Goal: Download file/media

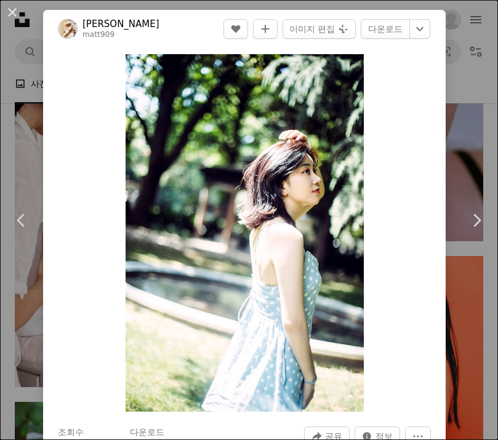
scroll to position [1194, 0]
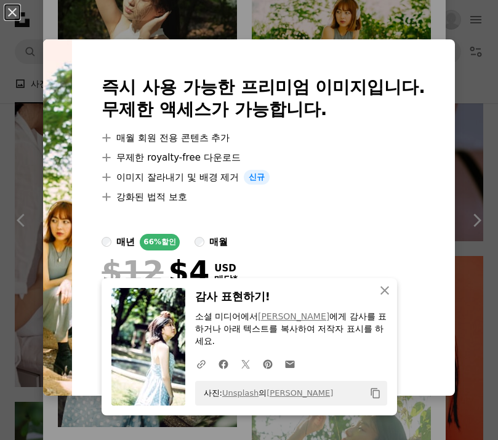
click at [407, 23] on div "An X shape 즉시 사용 가능한 프리미엄 이미지입니다. 무제한 액세스가 가능합니다. A plus sign 매월 회원 전용 콘텐츠 추가 A…" at bounding box center [249, 220] width 498 height 440
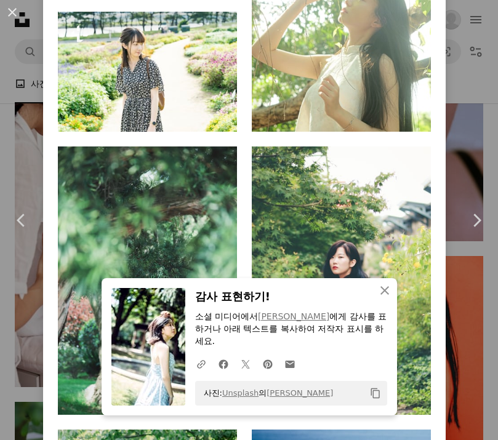
scroll to position [1616, 0]
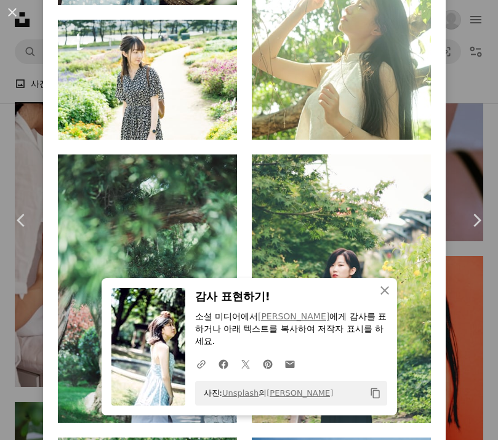
click at [411, 124] on icon "Arrow pointing down" at bounding box center [406, 116] width 10 height 15
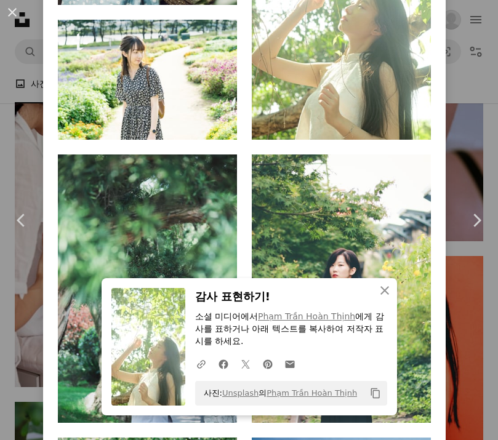
click at [361, 106] on img at bounding box center [341, 5] width 179 height 269
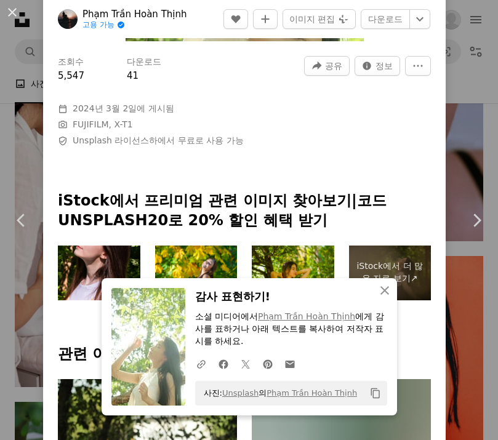
scroll to position [384, 0]
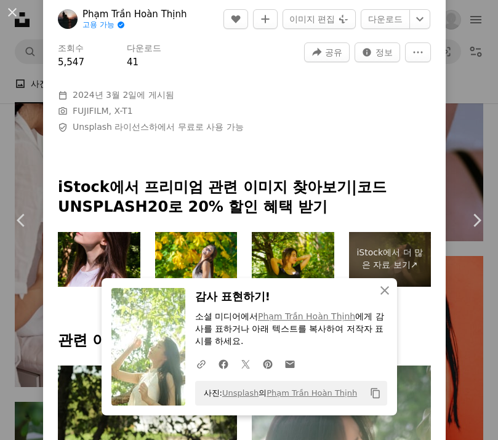
click at [101, 132] on link "Unsplash 라이선스" at bounding box center [111, 127] width 76 height 10
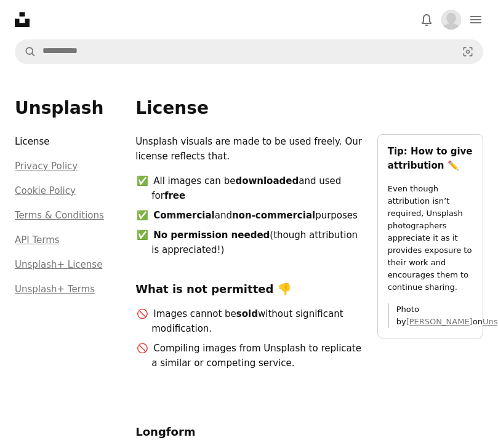
scroll to position [40, 0]
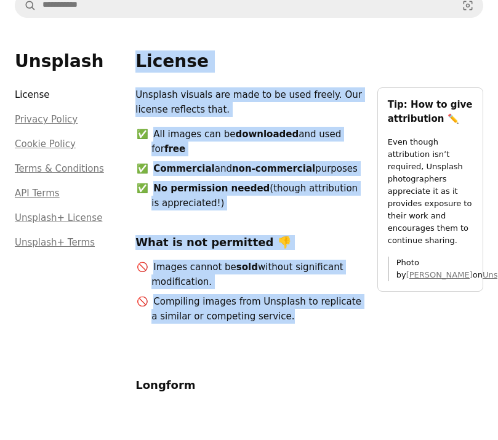
click at [410, 347] on aside "Tip: How to give attribution ✏️ Even though attribution isn’t required, Unsplas…" at bounding box center [430, 266] width 106 height 266
copy li "No permission needed (though attribution is appreciated!)"
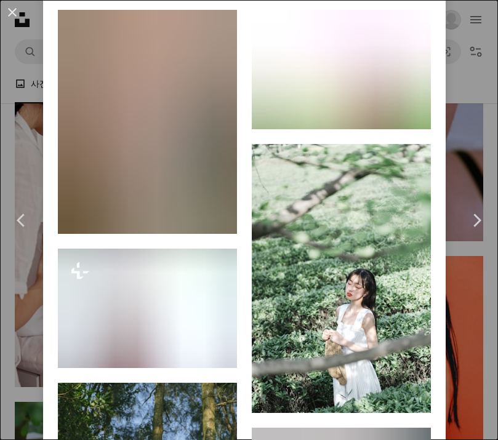
scroll to position [1151, 0]
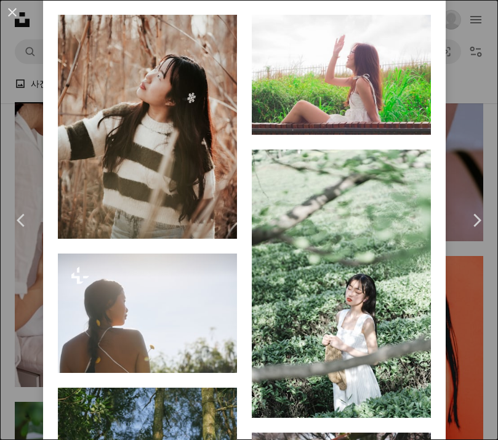
click at [418, 122] on link "Arrow pointing down" at bounding box center [406, 113] width 25 height 20
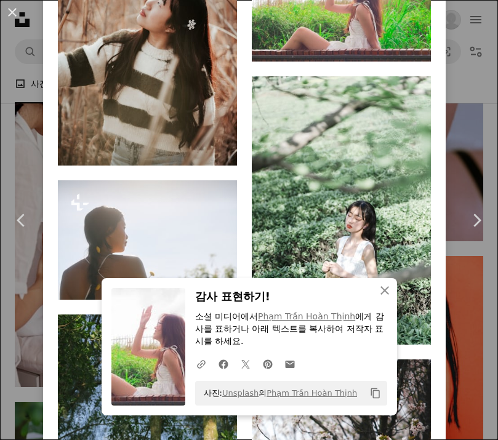
scroll to position [1409, 0]
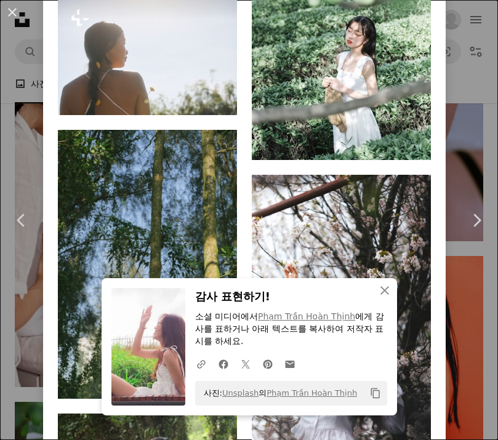
click at [423, 161] on img at bounding box center [341, 26] width 179 height 269
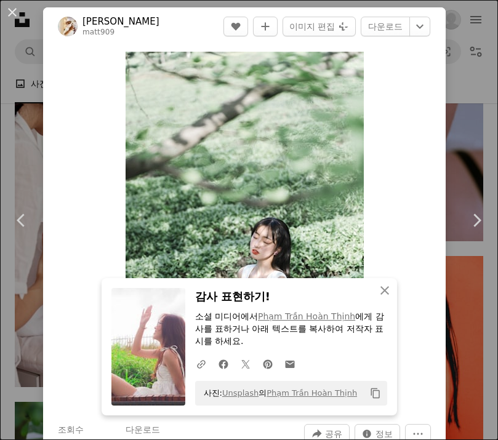
scroll to position [3, 0]
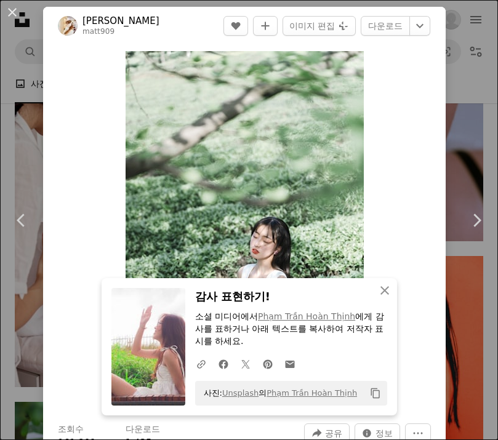
click at [396, 28] on link "다운로드" at bounding box center [384, 26] width 49 height 20
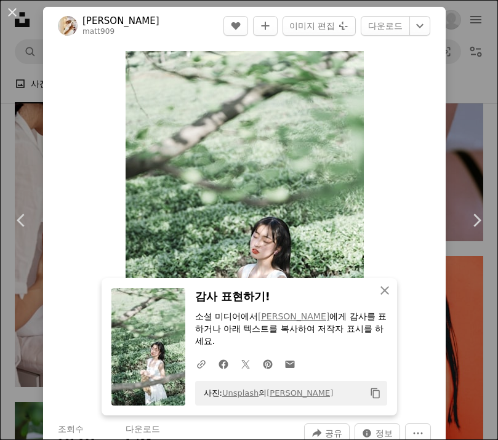
click at [475, 126] on div "An X shape Chevron left Chevron right [PERSON_NAME] matt909 A heart A plus sign…" at bounding box center [249, 220] width 498 height 440
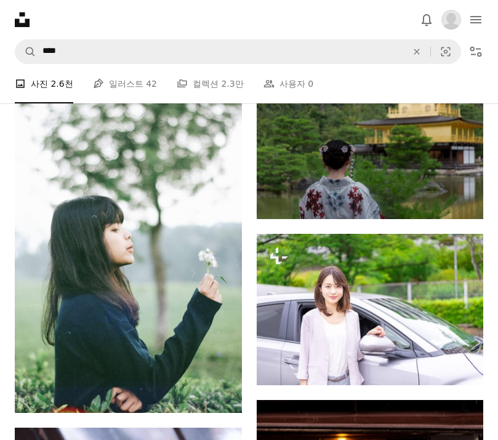
scroll to position [17915, 0]
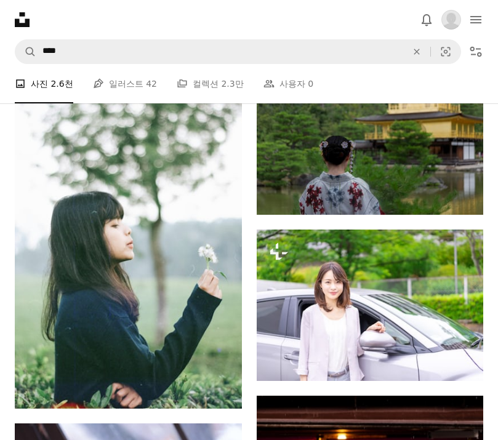
click at [218, 217] on img at bounding box center [128, 239] width 227 height 340
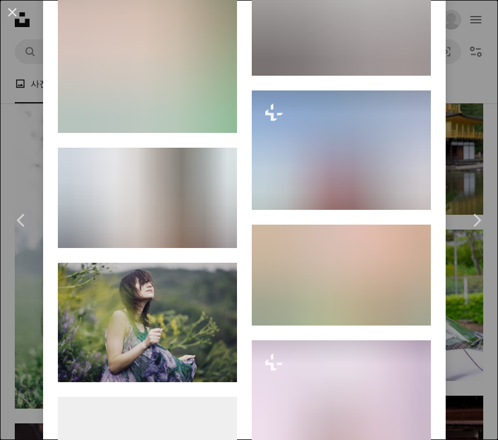
scroll to position [9604, 0]
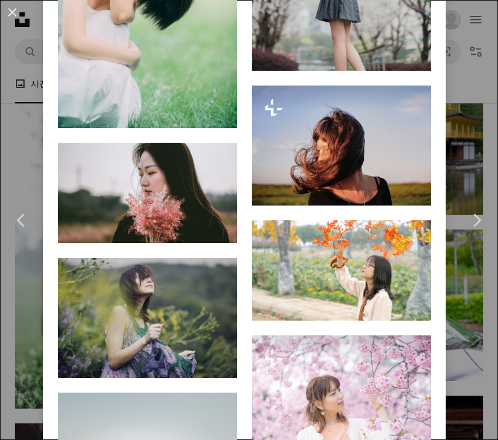
click at [217, 113] on icon "Arrow pointing down" at bounding box center [212, 105] width 10 height 15
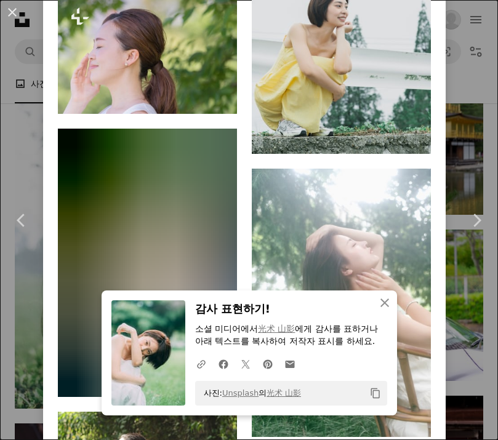
scroll to position [1033, 0]
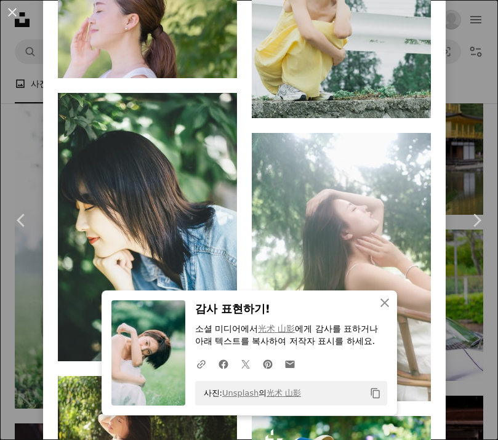
click at [411, 103] on icon "Arrow pointing down" at bounding box center [406, 95] width 10 height 15
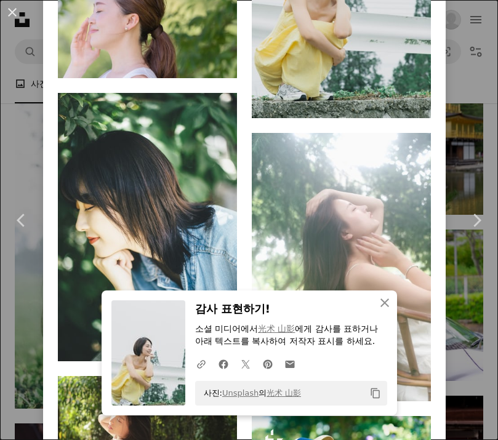
click at [379, 301] on icon "An X shape" at bounding box center [384, 302] width 15 height 15
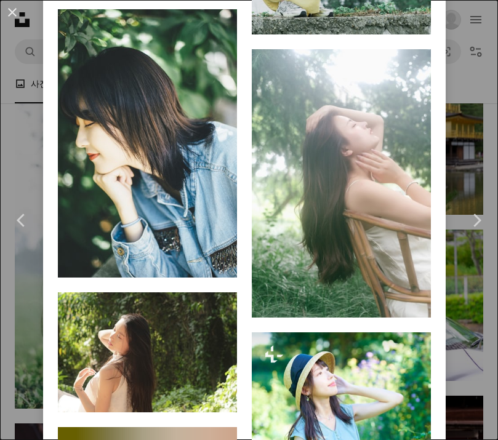
scroll to position [1119, 0]
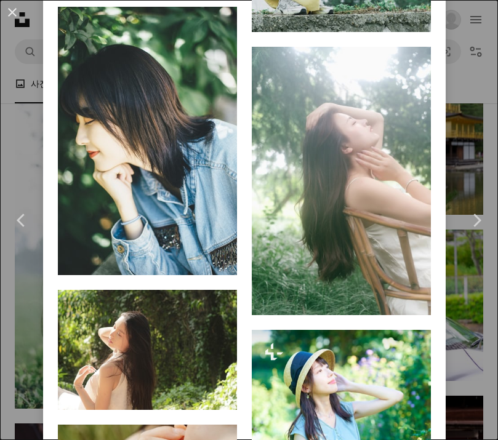
click at [418, 303] on link "Arrow pointing down" at bounding box center [406, 293] width 25 height 20
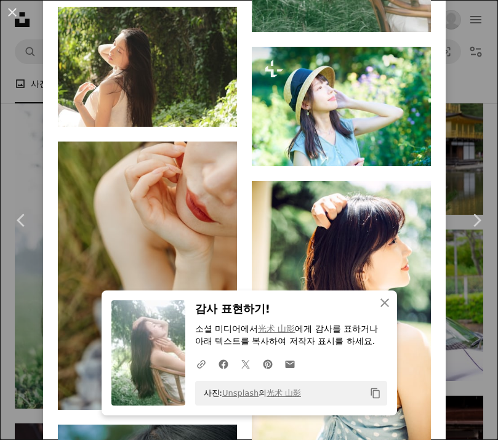
scroll to position [1392, 0]
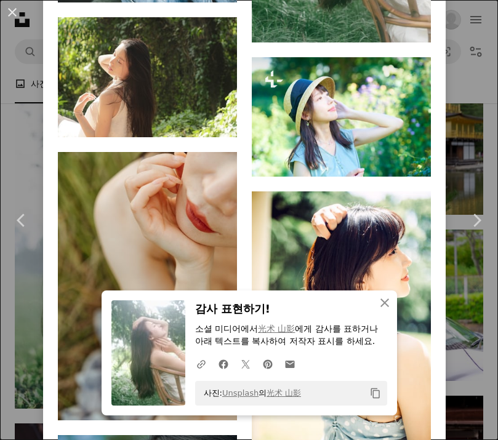
click at [216, 119] on icon "다운로드" at bounding box center [212, 114] width 8 height 9
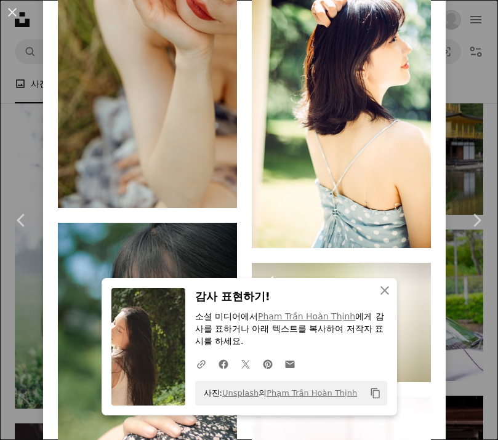
scroll to position [1609, 0]
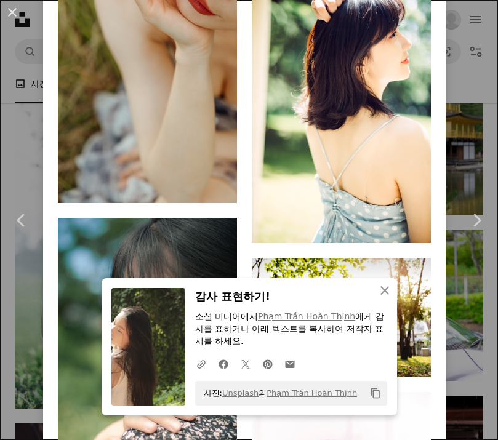
click at [411, 228] on icon "Arrow pointing down" at bounding box center [406, 220] width 10 height 15
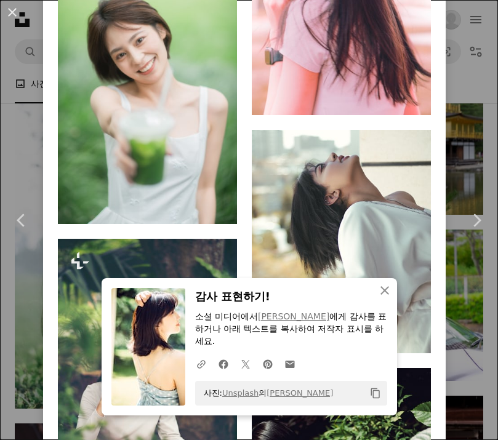
scroll to position [2153, 0]
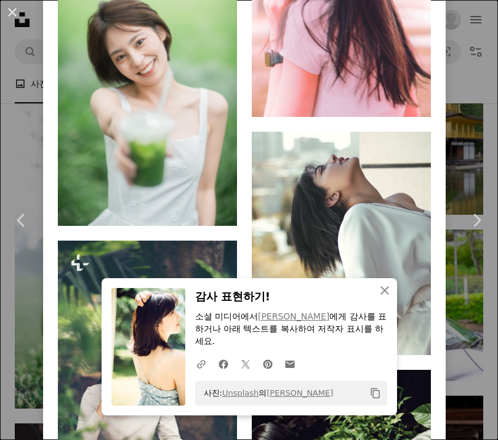
click at [217, 210] on icon "Arrow pointing down" at bounding box center [212, 203] width 10 height 15
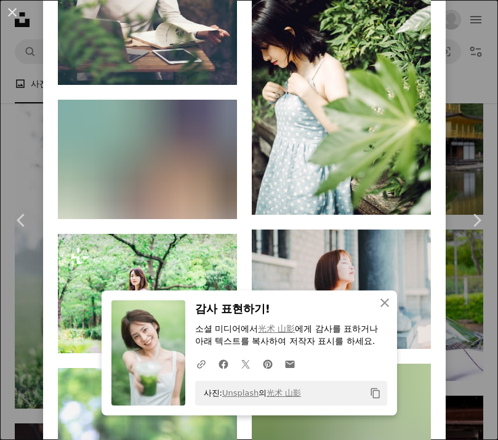
scroll to position [2581, 0]
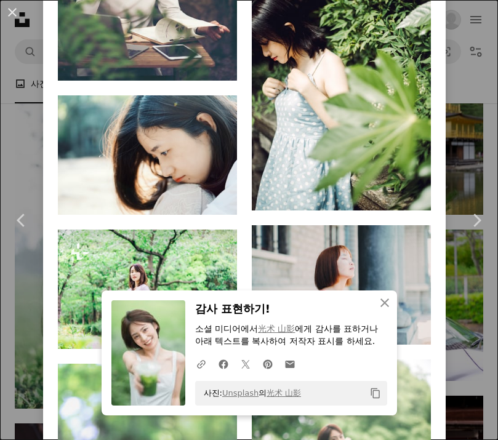
click at [389, 305] on icon "An X shape" at bounding box center [384, 302] width 15 height 15
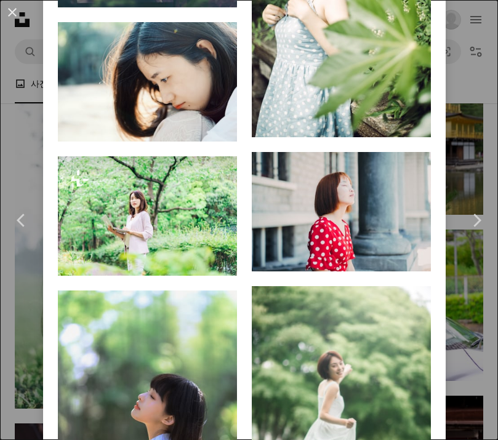
scroll to position [2654, 0]
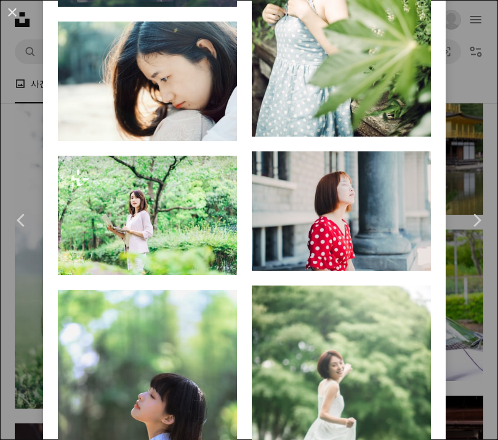
click at [411, 121] on icon "Arrow pointing down" at bounding box center [406, 113] width 10 height 15
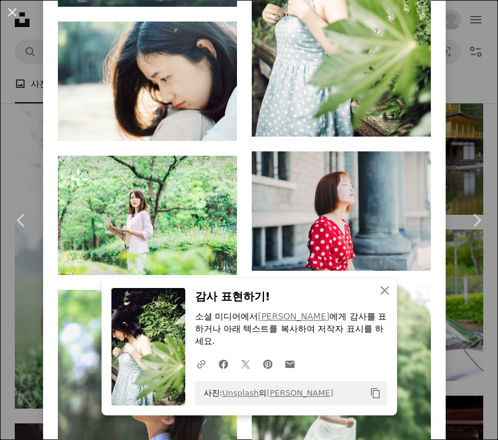
click at [394, 106] on img at bounding box center [341, 2] width 179 height 269
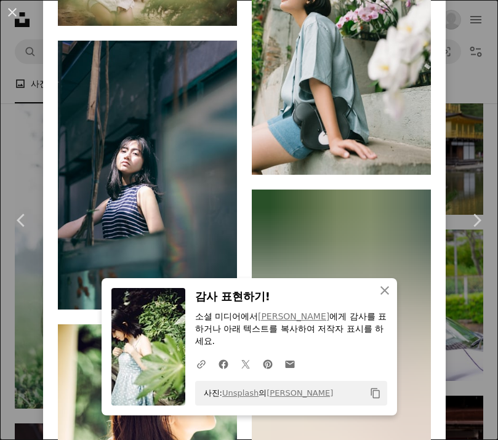
scroll to position [1125, 0]
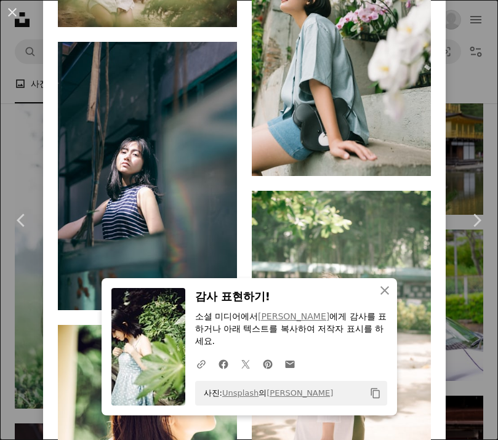
click at [384, 295] on icon "button" at bounding box center [384, 290] width 9 height 9
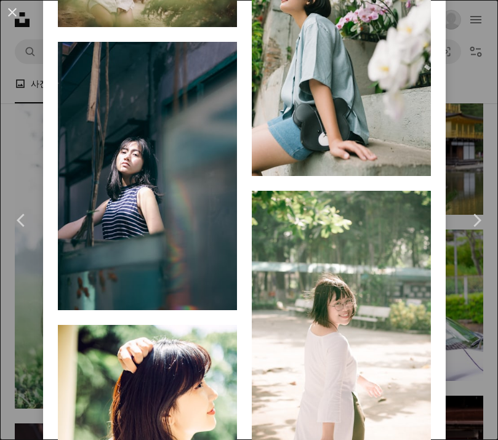
click at [216, 292] on icon "다운로드" at bounding box center [212, 287] width 8 height 9
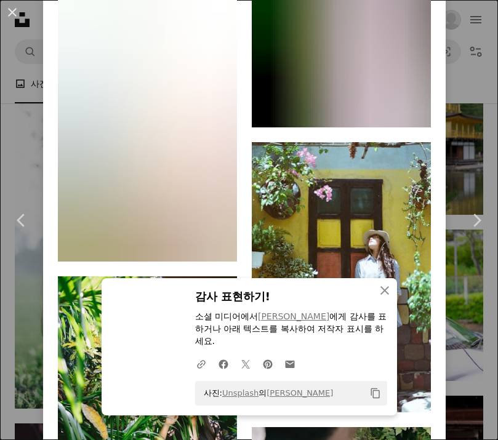
scroll to position [1739, 0]
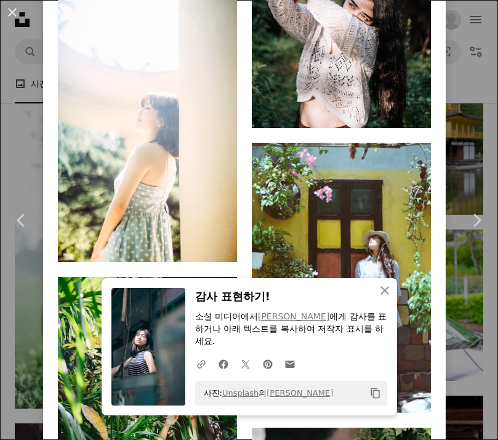
click at [386, 298] on icon "An X shape" at bounding box center [384, 290] width 15 height 15
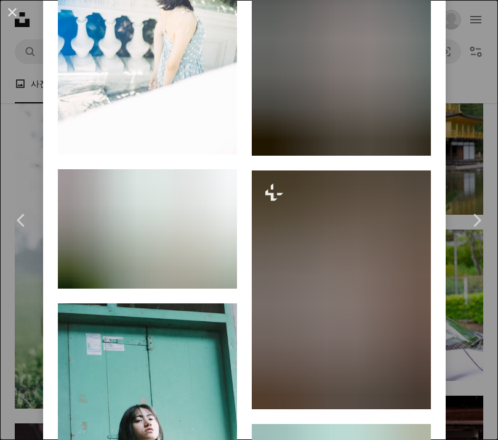
scroll to position [2389, 0]
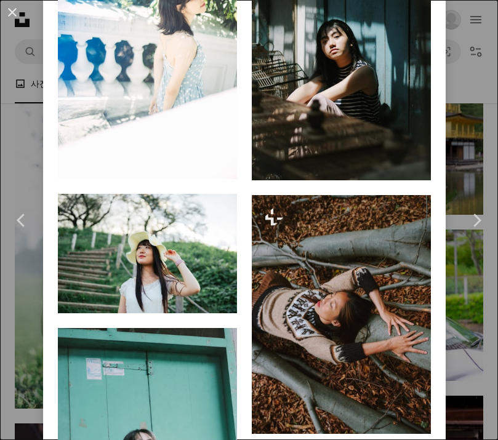
click at [217, 164] on icon "Arrow pointing down" at bounding box center [212, 156] width 10 height 15
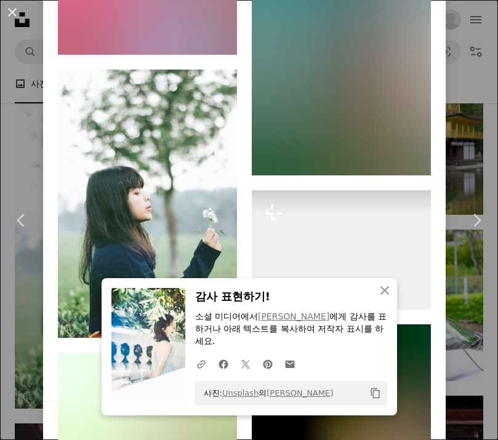
scroll to position [3357, 0]
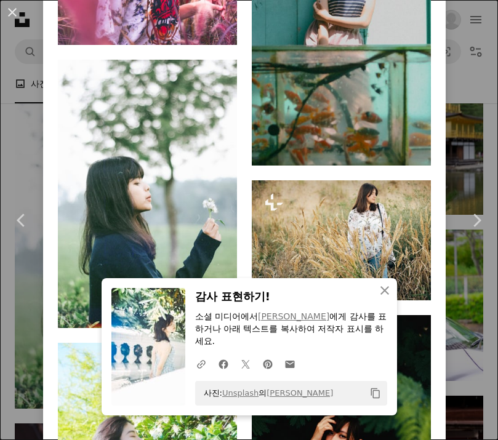
click at [418, 153] on link "Arrow pointing down" at bounding box center [406, 143] width 25 height 20
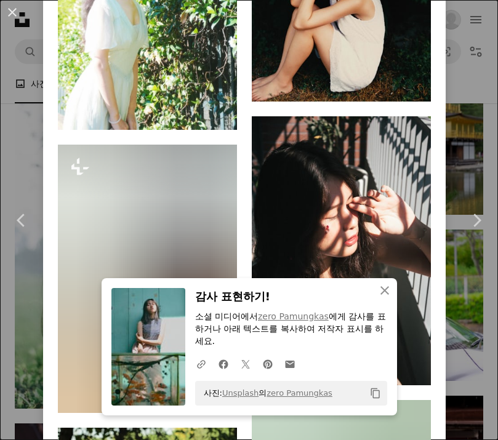
scroll to position [3840, 0]
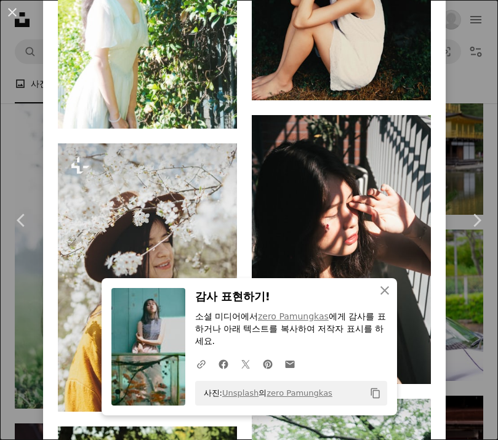
click at [224, 116] on link "Arrow pointing down" at bounding box center [212, 107] width 25 height 20
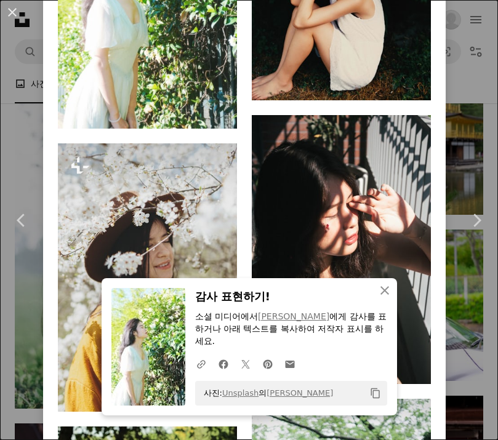
click at [411, 85] on icon "Arrow pointing down" at bounding box center [406, 77] width 10 height 15
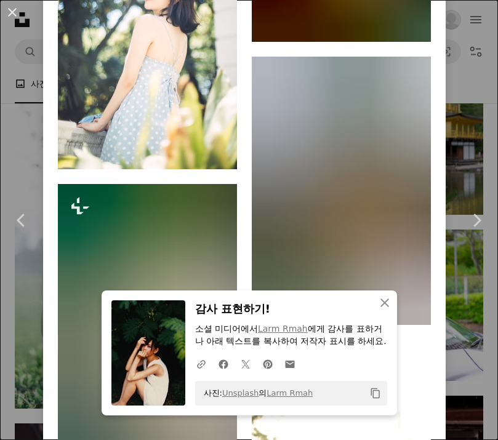
scroll to position [4950, 0]
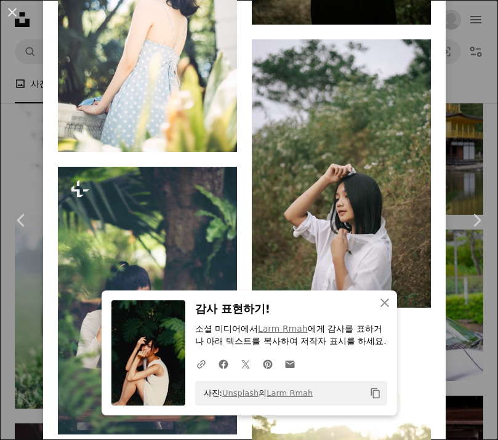
click at [217, 137] on icon "Arrow pointing down" at bounding box center [212, 129] width 10 height 15
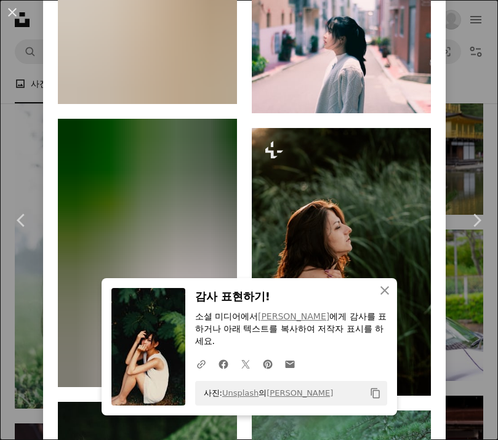
scroll to position [5564, 0]
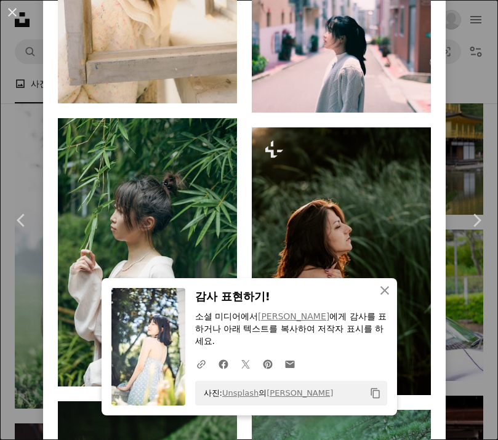
click at [381, 298] on icon "An X shape" at bounding box center [384, 290] width 15 height 15
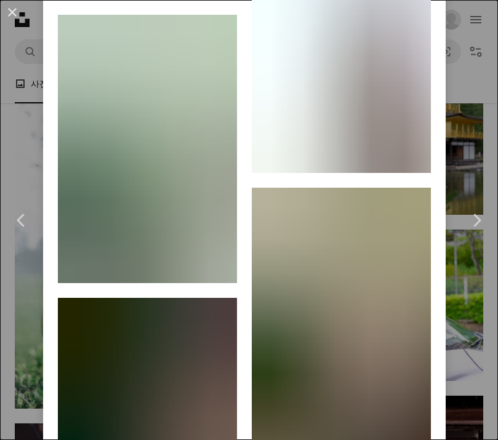
scroll to position [7032, 0]
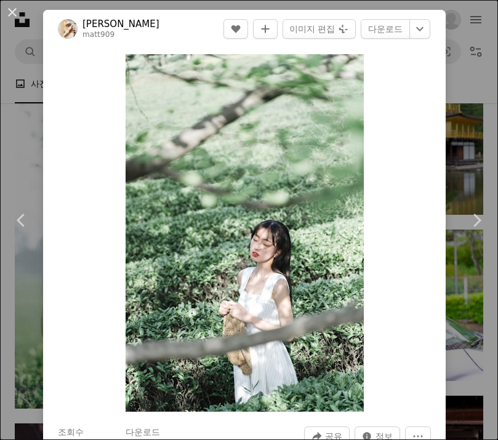
click at [478, 65] on div "An X shape Chevron left Chevron right [PERSON_NAME] matt909 A heart A plus sign…" at bounding box center [249, 220] width 498 height 440
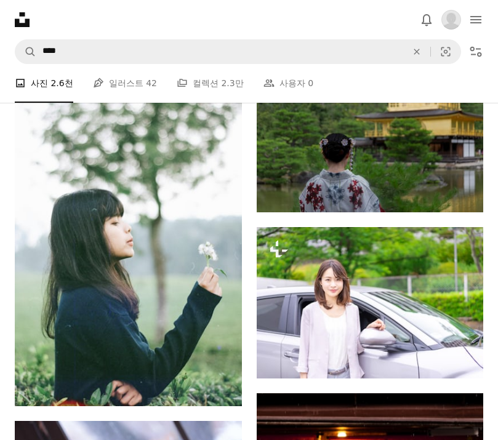
scroll to position [17917, 0]
click at [220, 259] on img at bounding box center [128, 236] width 227 height 340
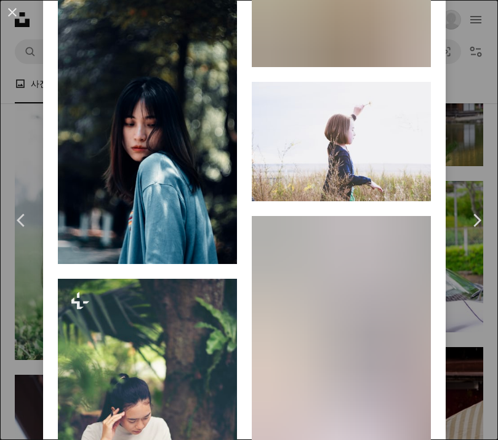
scroll to position [12633, 0]
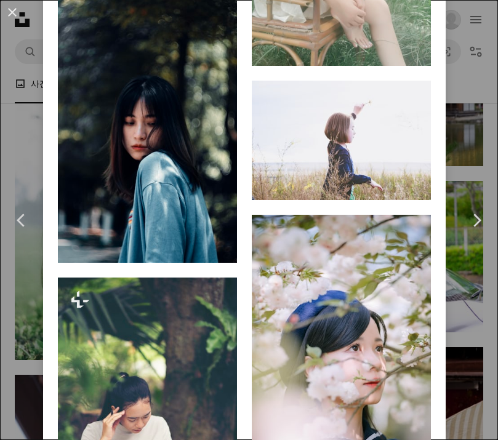
click at [410, 47] on icon "다운로드" at bounding box center [406, 43] width 8 height 9
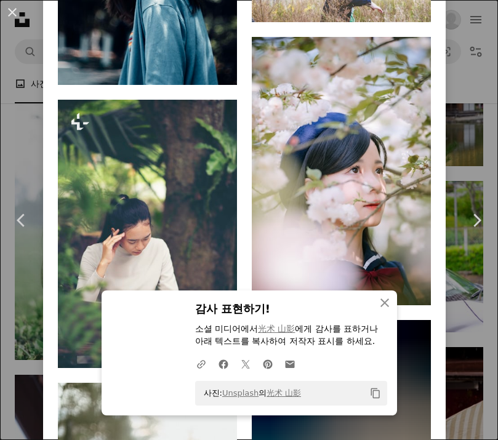
scroll to position [12793, 0]
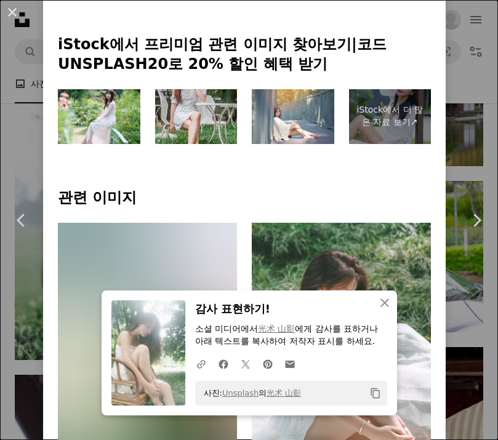
scroll to position [560, 0]
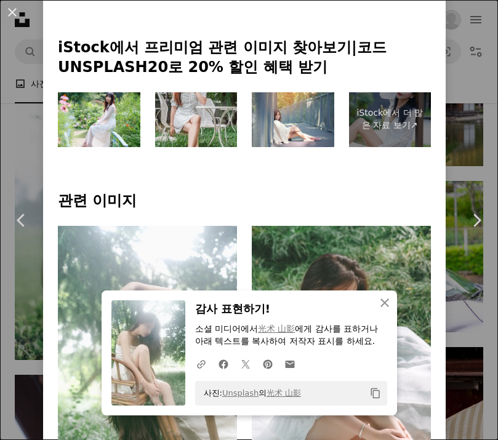
click at [411, 141] on link "iStock에서 더 많은 자료 보기 ↗" at bounding box center [390, 119] width 82 height 55
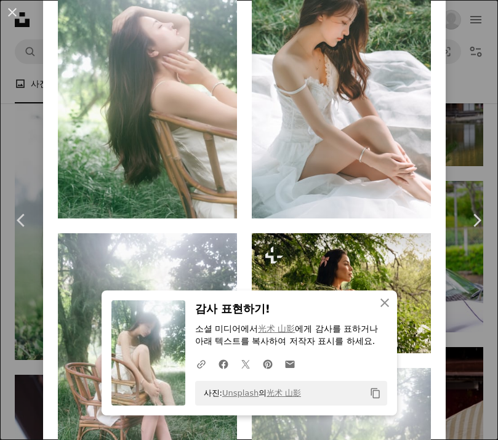
scroll to position [830, 0]
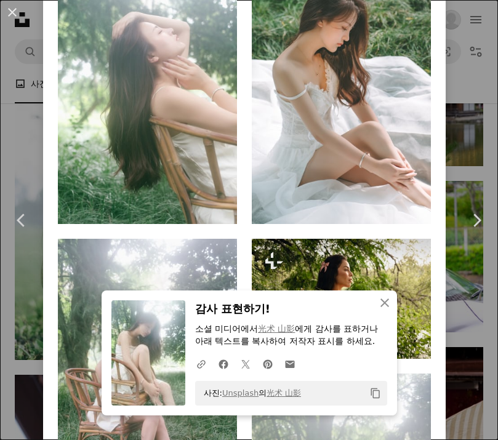
click at [224, 212] on link "Arrow pointing down" at bounding box center [212, 202] width 25 height 20
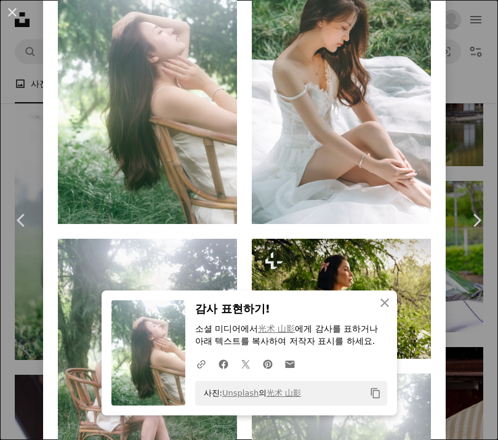
click at [410, 208] on icon "Arrow pointing down" at bounding box center [406, 201] width 10 height 15
click at [410, 205] on icon "다운로드" at bounding box center [406, 201] width 8 height 9
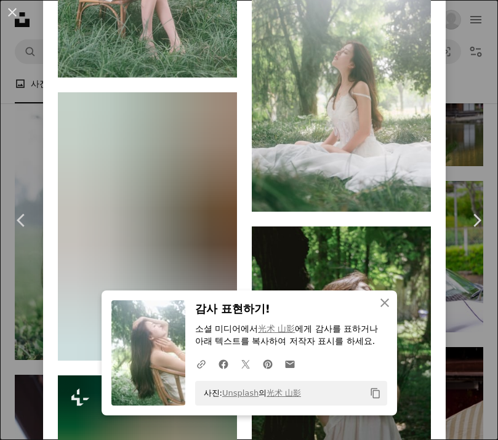
scroll to position [1260, 0]
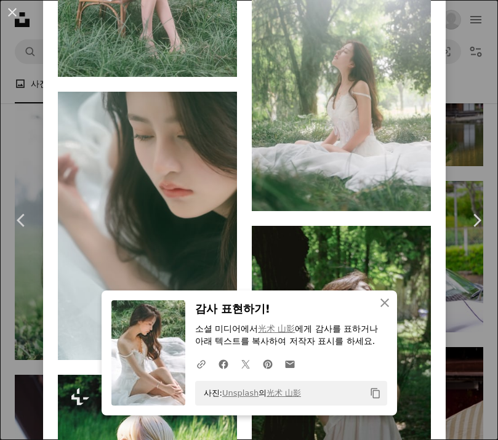
click at [411, 196] on icon "Arrow pointing down" at bounding box center [406, 188] width 10 height 15
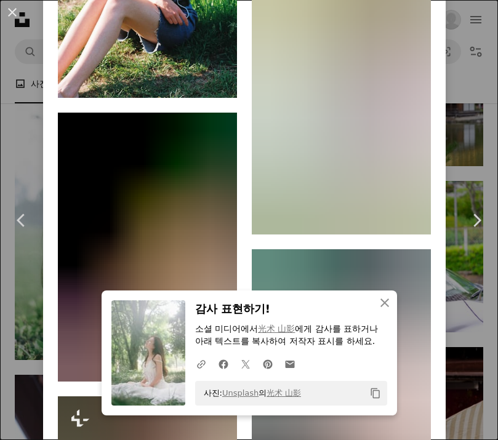
scroll to position [1813, 0]
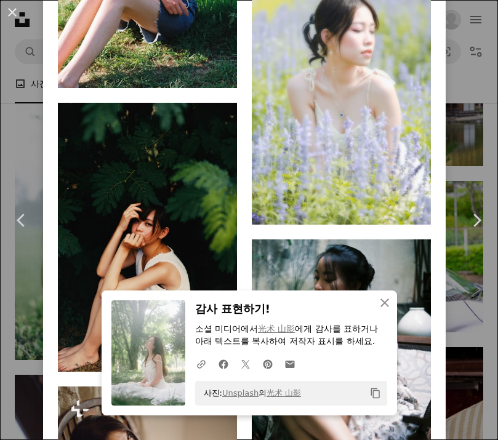
click at [411, 209] on icon "Arrow pointing down" at bounding box center [406, 201] width 10 height 15
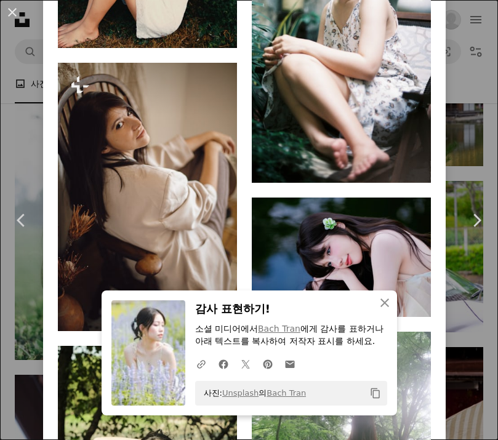
scroll to position [2127, 0]
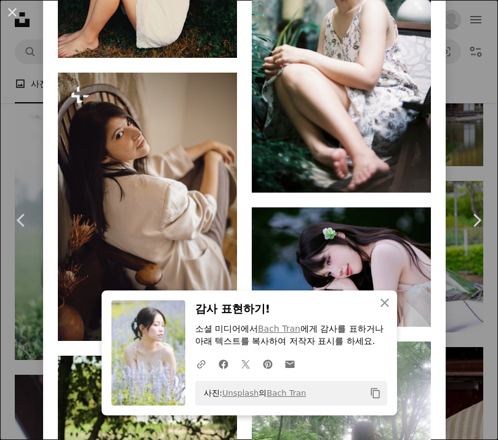
click at [418, 180] on link "Arrow pointing down" at bounding box center [406, 171] width 25 height 20
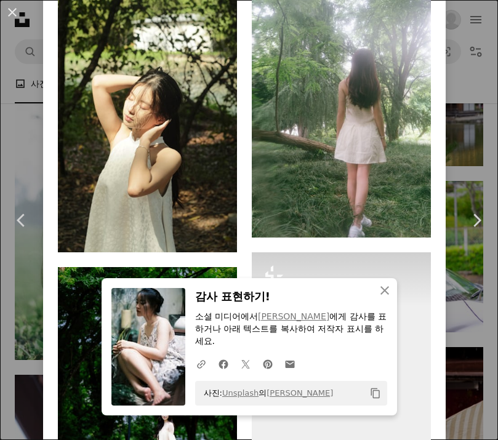
scroll to position [2496, 0]
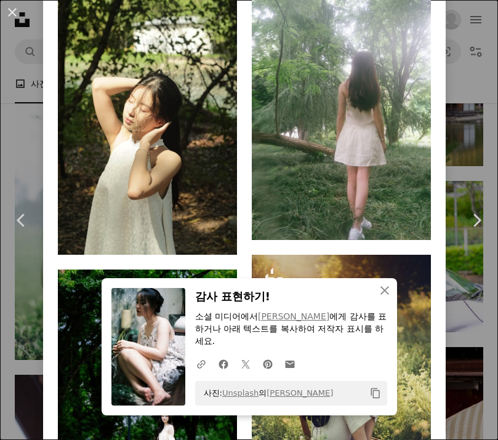
click at [411, 224] on icon "Arrow pointing down" at bounding box center [406, 217] width 10 height 15
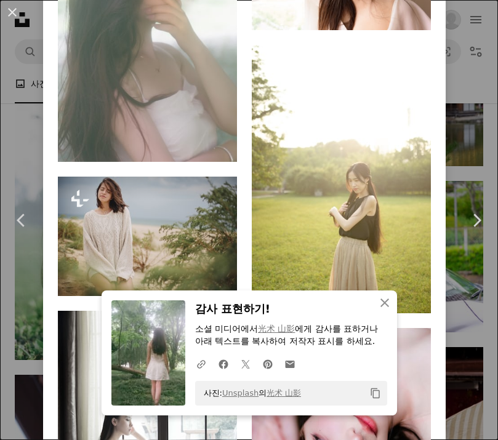
scroll to position [3674, 0]
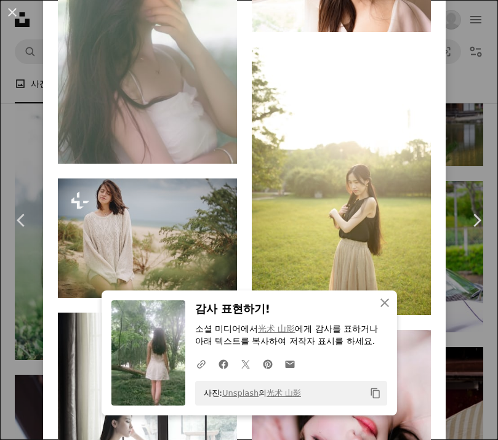
click at [231, 164] on img at bounding box center [147, 29] width 179 height 269
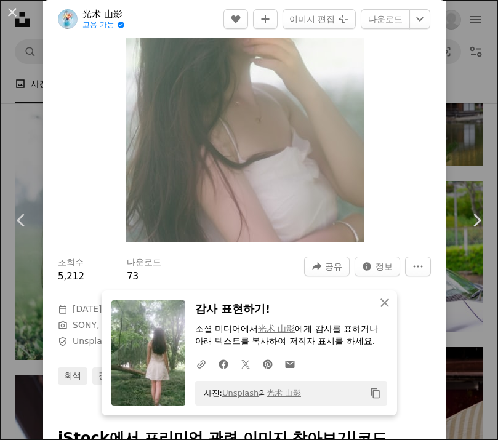
scroll to position [168, 0]
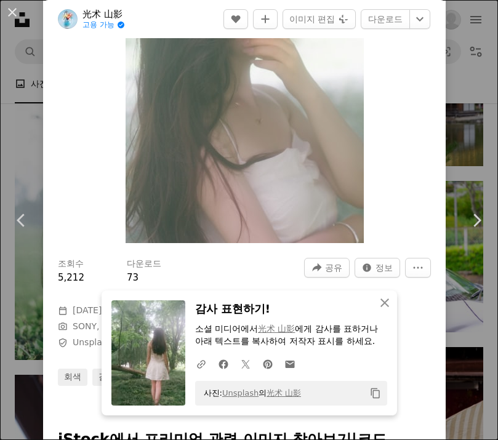
click at [42, 114] on div "An X shape Chevron left Chevron right 光术 山影 고용 가능 A checkmark inside of a circl…" at bounding box center [249, 220] width 498 height 440
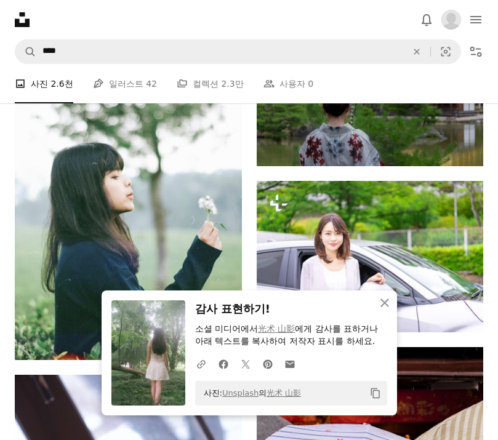
click at [181, 218] on img at bounding box center [128, 190] width 227 height 340
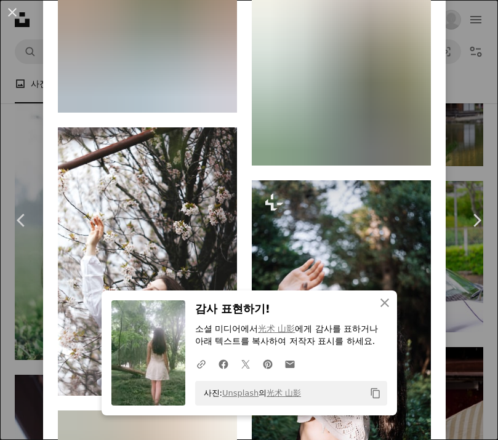
scroll to position [7155, 0]
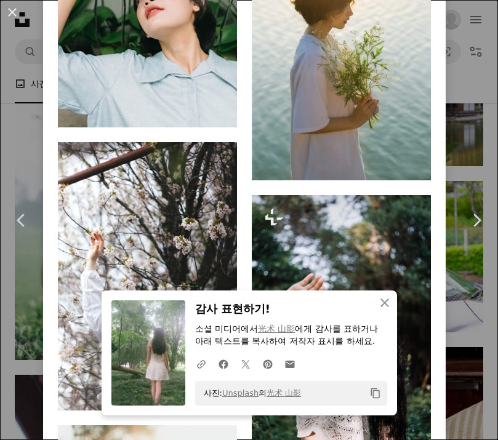
click at [386, 304] on icon "An X shape" at bounding box center [384, 302] width 15 height 15
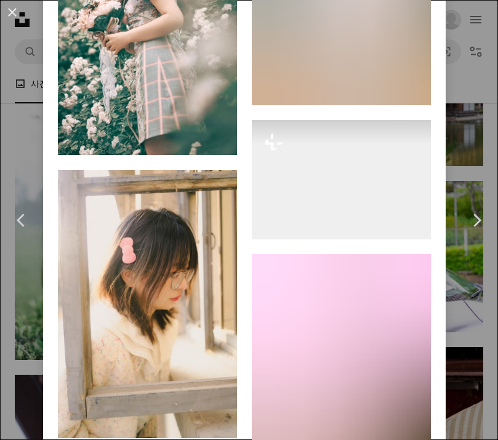
scroll to position [10655, 0]
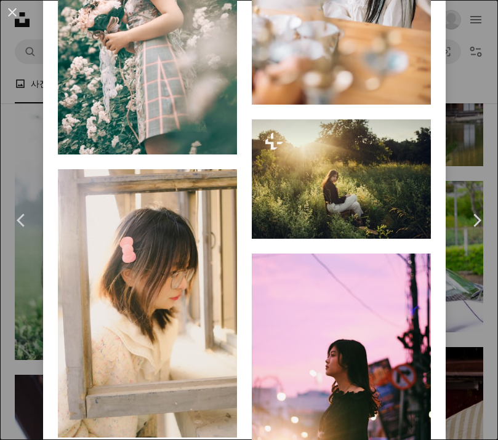
click at [234, 154] on img at bounding box center [147, 20] width 179 height 269
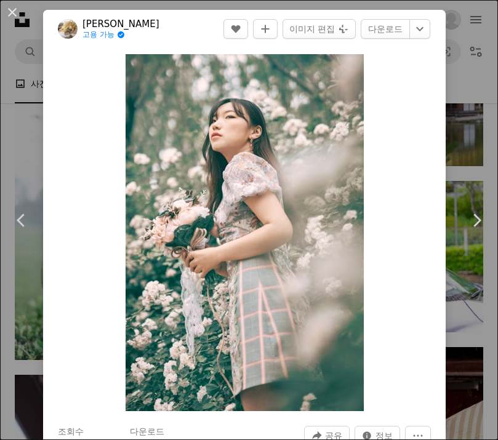
click at [410, 31] on link "다운로드" at bounding box center [384, 29] width 49 height 20
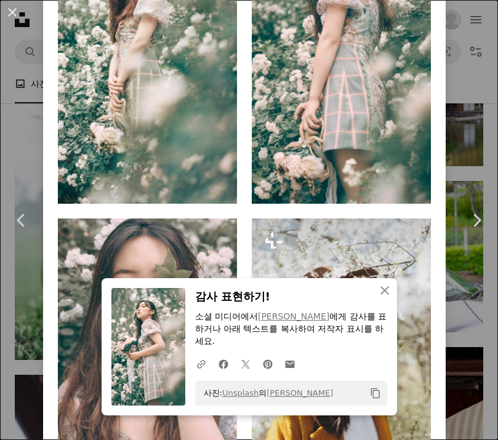
scroll to position [851, 0]
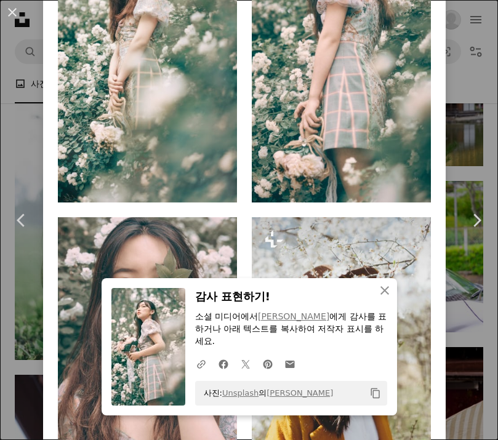
click at [411, 187] on icon "Arrow pointing down" at bounding box center [406, 179] width 10 height 15
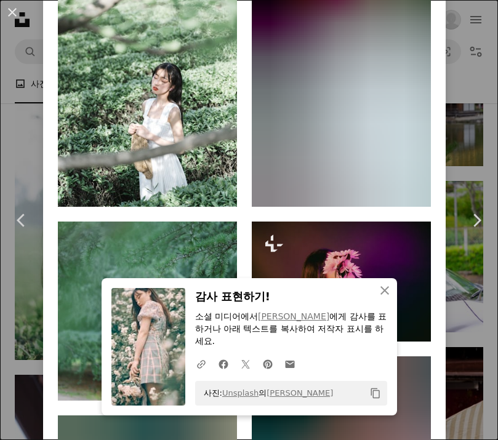
scroll to position [1980, 0]
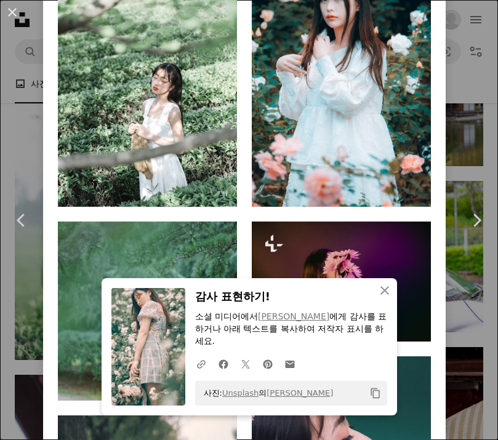
click at [233, 156] on img at bounding box center [147, 72] width 179 height 269
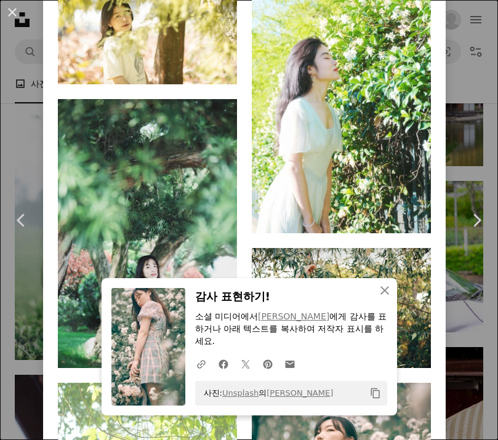
scroll to position [945, 0]
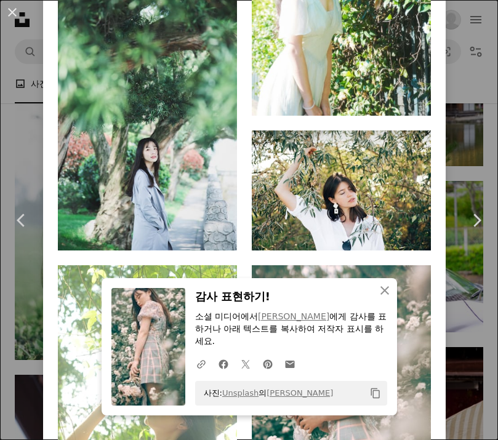
click at [381, 298] on icon "An X shape" at bounding box center [384, 290] width 15 height 15
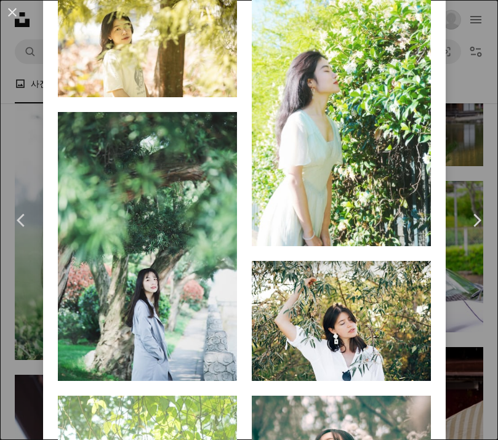
scroll to position [787, 0]
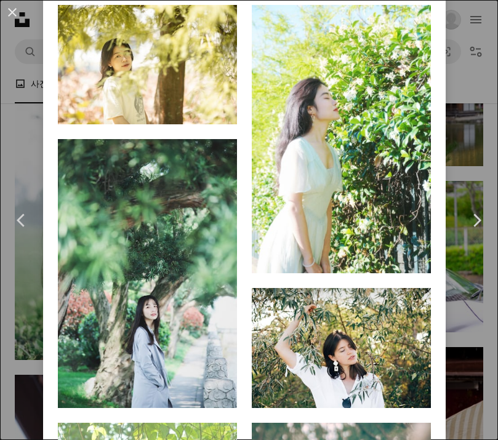
click at [411, 258] on icon "Arrow pointing down" at bounding box center [406, 250] width 10 height 15
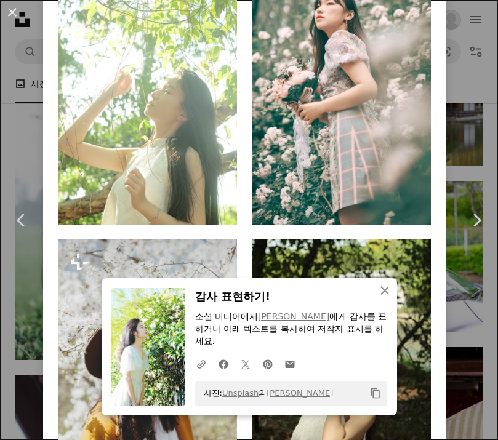
scroll to position [1259, 0]
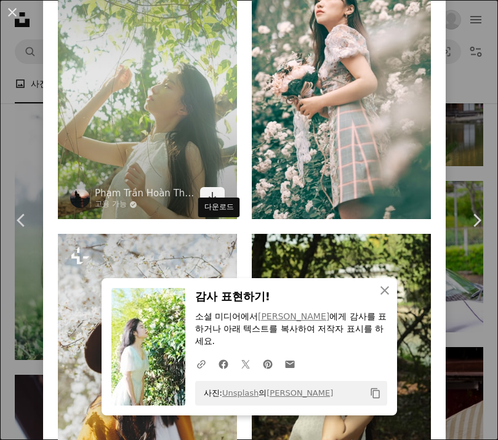
click at [224, 207] on link "Arrow pointing down" at bounding box center [212, 197] width 25 height 20
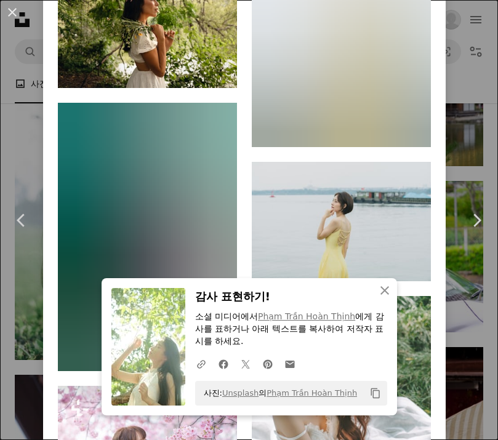
scroll to position [3640, 0]
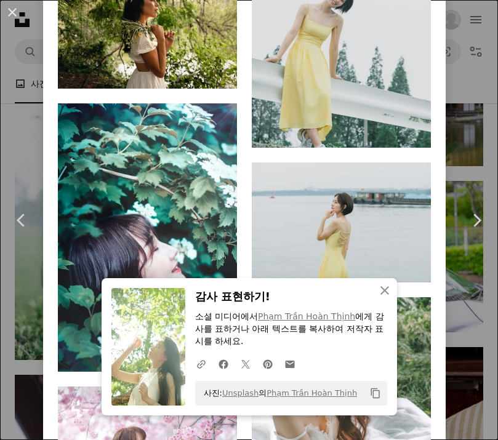
click at [411, 132] on icon "Arrow pointing down" at bounding box center [406, 124] width 10 height 15
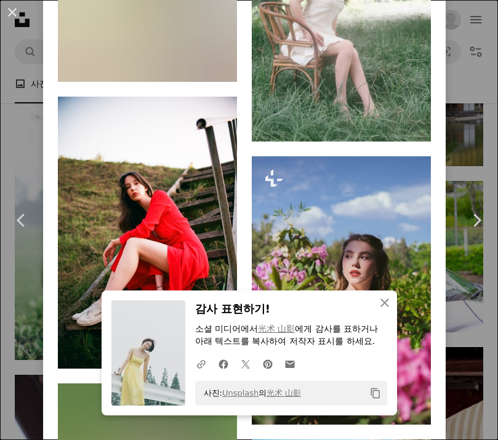
scroll to position [4371, 0]
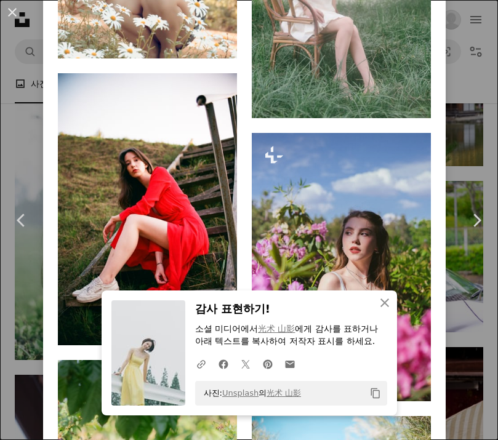
click at [411, 103] on icon "Arrow pointing down" at bounding box center [406, 95] width 10 height 15
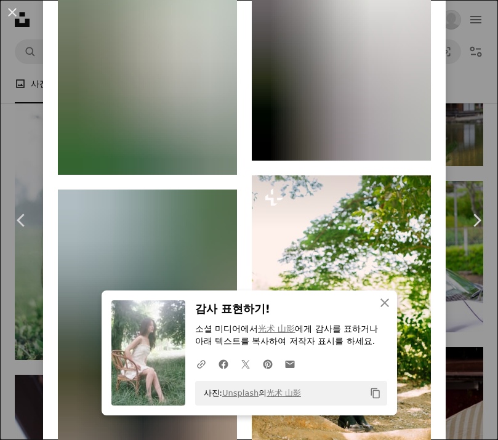
scroll to position [2452, 0]
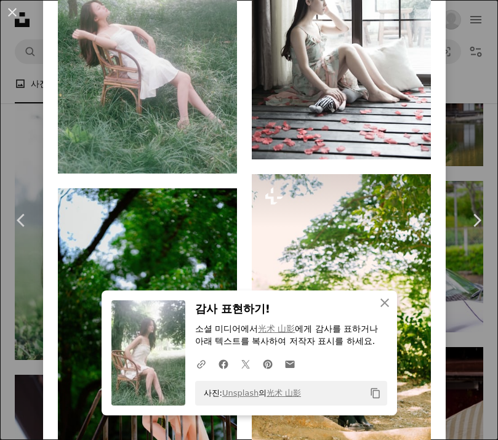
click at [217, 158] on icon "Arrow pointing down" at bounding box center [212, 150] width 10 height 15
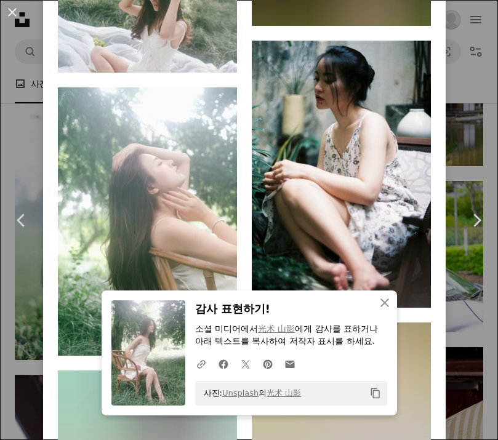
scroll to position [3258, 0]
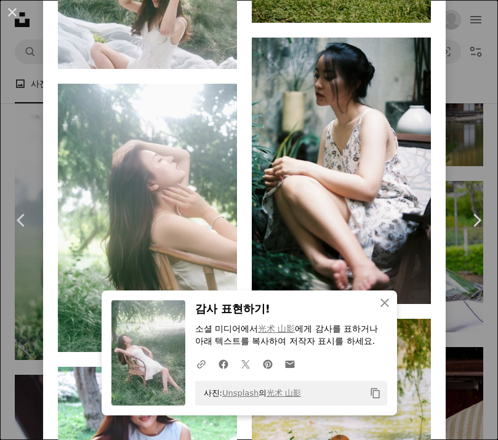
click at [224, 57] on link "Arrow pointing down" at bounding box center [212, 47] width 25 height 20
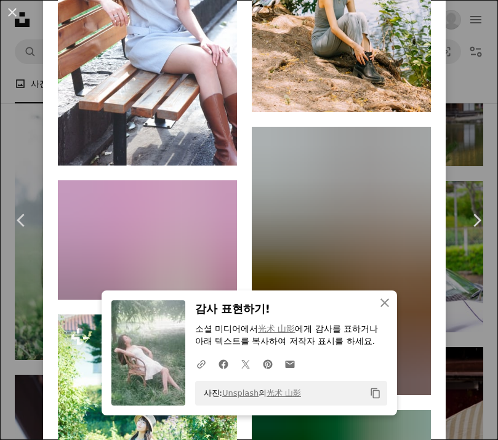
scroll to position [3734, 0]
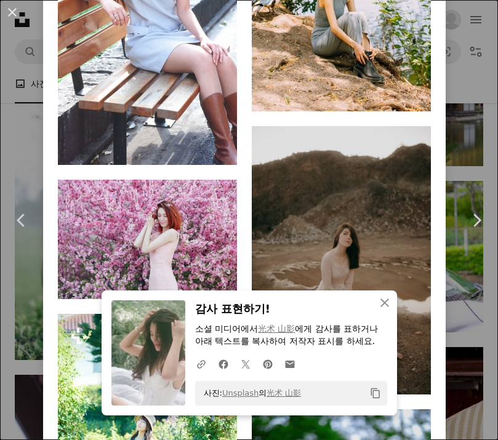
click at [217, 149] on icon "Arrow pointing down" at bounding box center [212, 142] width 10 height 15
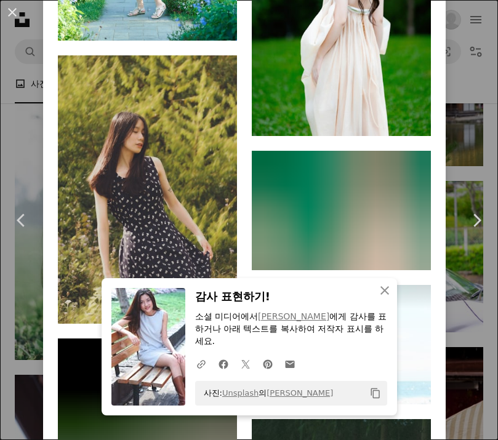
scroll to position [4278, 0]
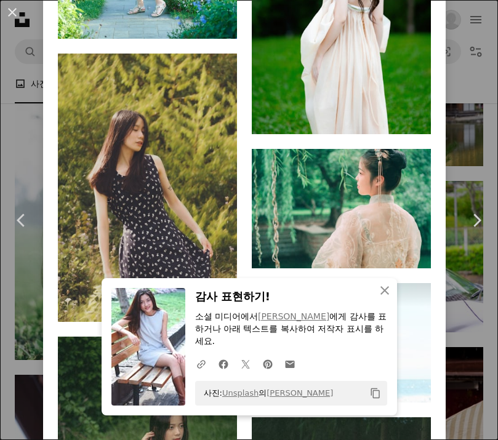
click at [418, 122] on link "Arrow pointing down" at bounding box center [406, 112] width 25 height 20
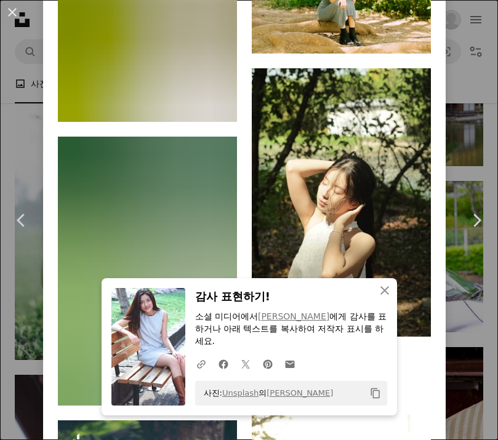
scroll to position [5046, 0]
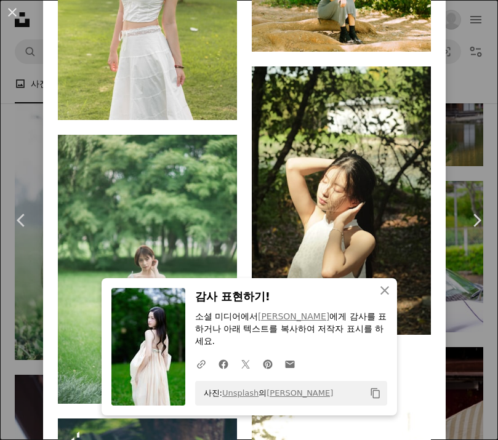
click at [217, 105] on icon "Arrow pointing down" at bounding box center [212, 97] width 10 height 15
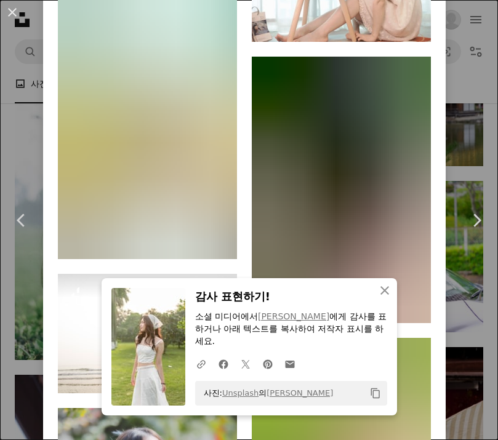
scroll to position [5755, 0]
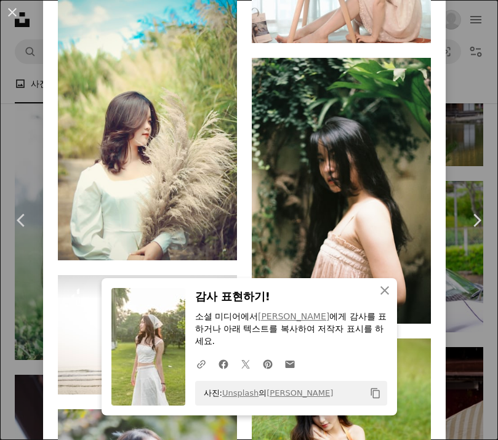
click at [418, 31] on link "Arrow pointing down" at bounding box center [406, 21] width 25 height 20
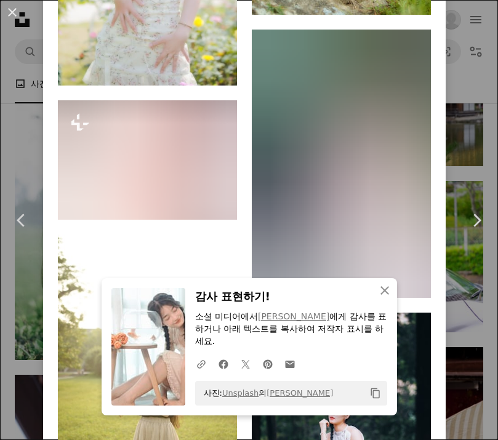
scroll to position [6364, 0]
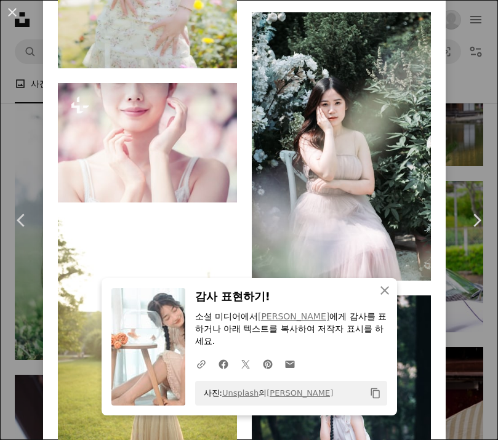
click at [223, 56] on link "Arrow pointing down" at bounding box center [212, 46] width 25 height 20
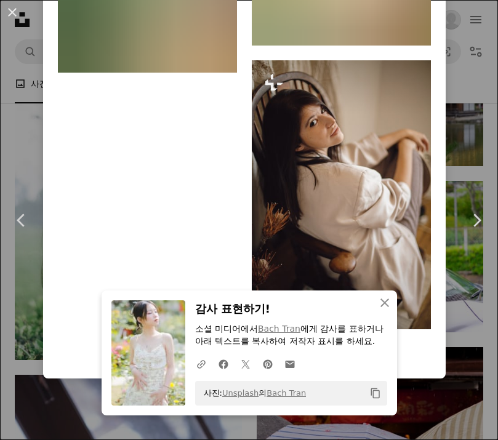
scroll to position [7829, 0]
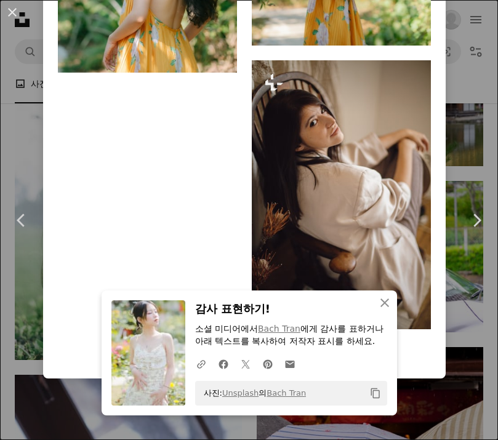
click at [418, 33] on link "Arrow pointing down" at bounding box center [406, 24] width 25 height 20
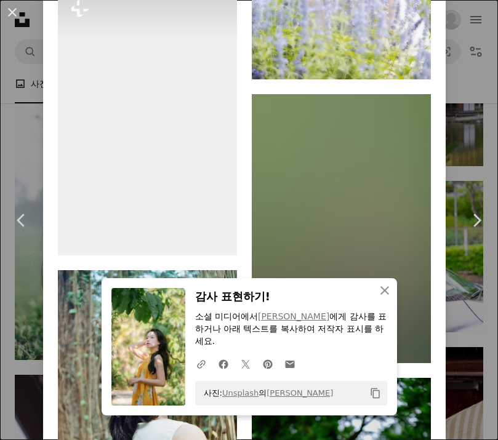
scroll to position [8910, 0]
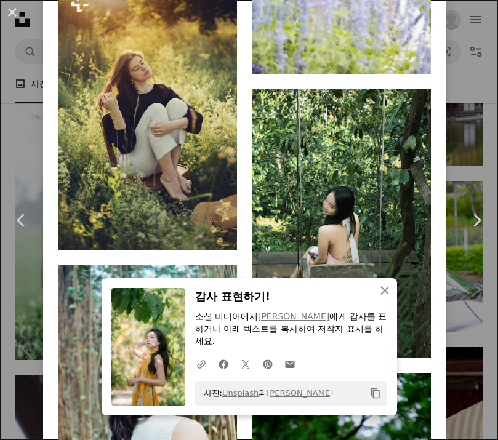
click at [410, 56] on icon "다운로드" at bounding box center [406, 51] width 8 height 9
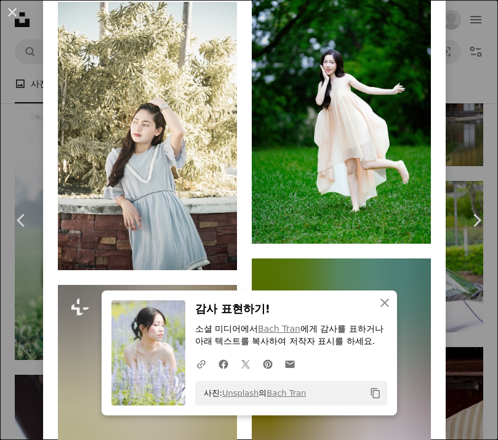
scroll to position [10723, 0]
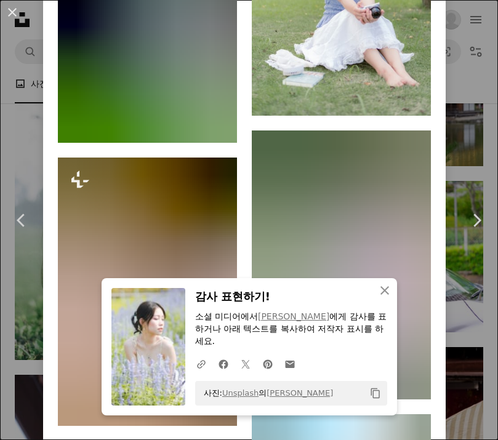
scroll to position [11678, 0]
